Goal: Information Seeking & Learning: Learn about a topic

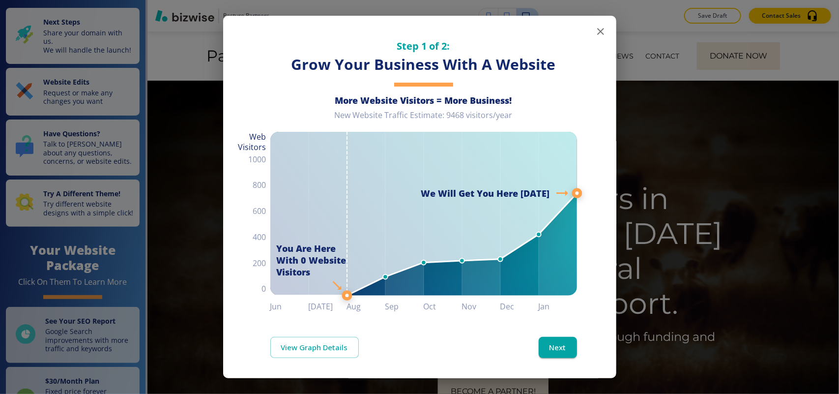
click at [595, 32] on icon "button" at bounding box center [601, 32] width 12 height 12
